Goal: Find specific page/section

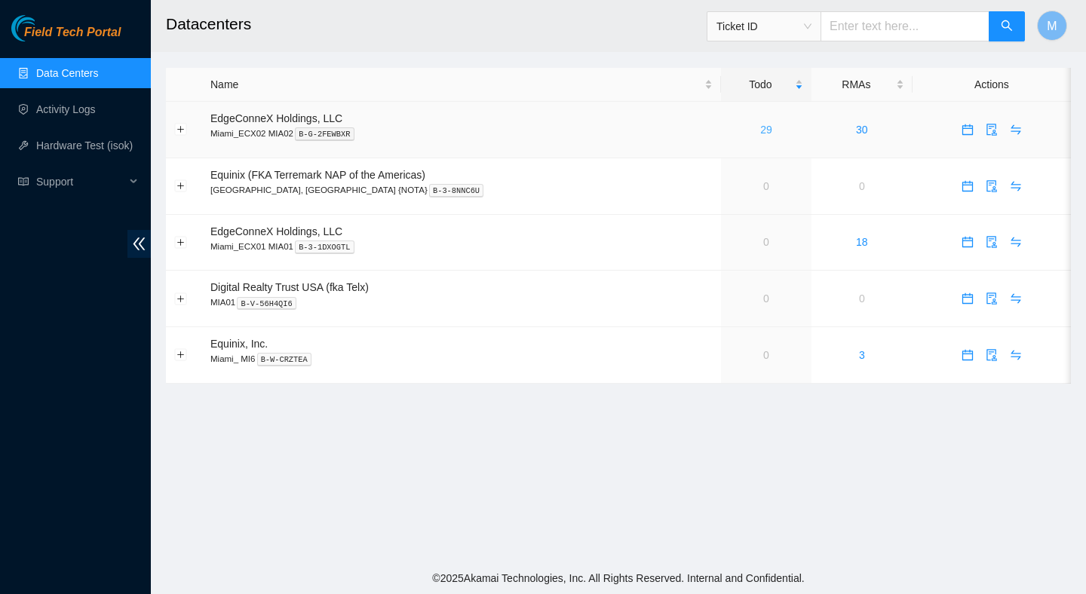
click at [760, 133] on link "29" at bounding box center [766, 130] width 12 height 12
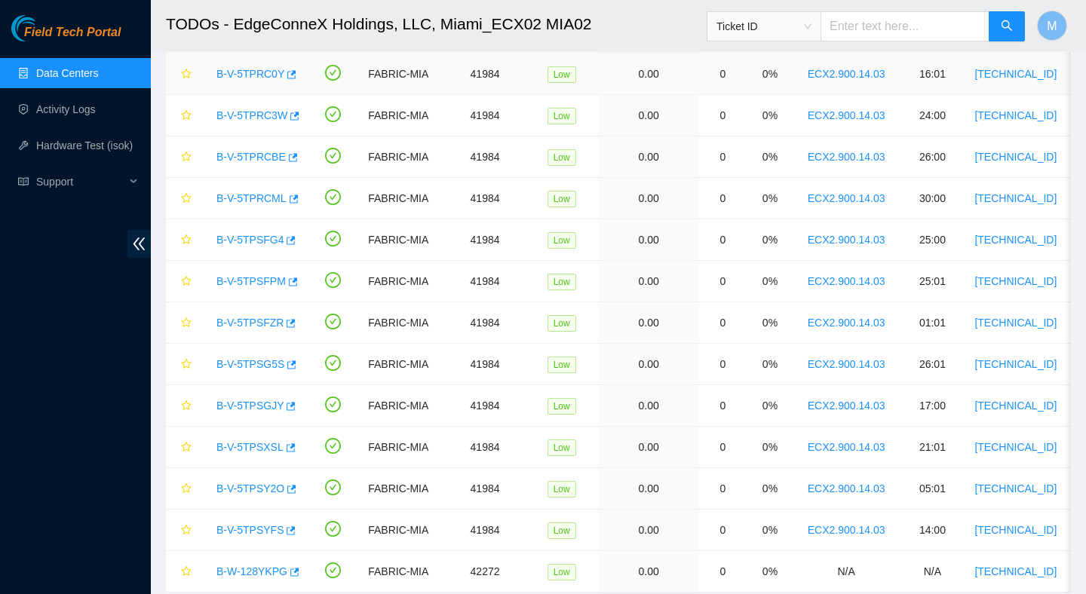
scroll to position [817, 0]
